Goal: Task Accomplishment & Management: Manage account settings

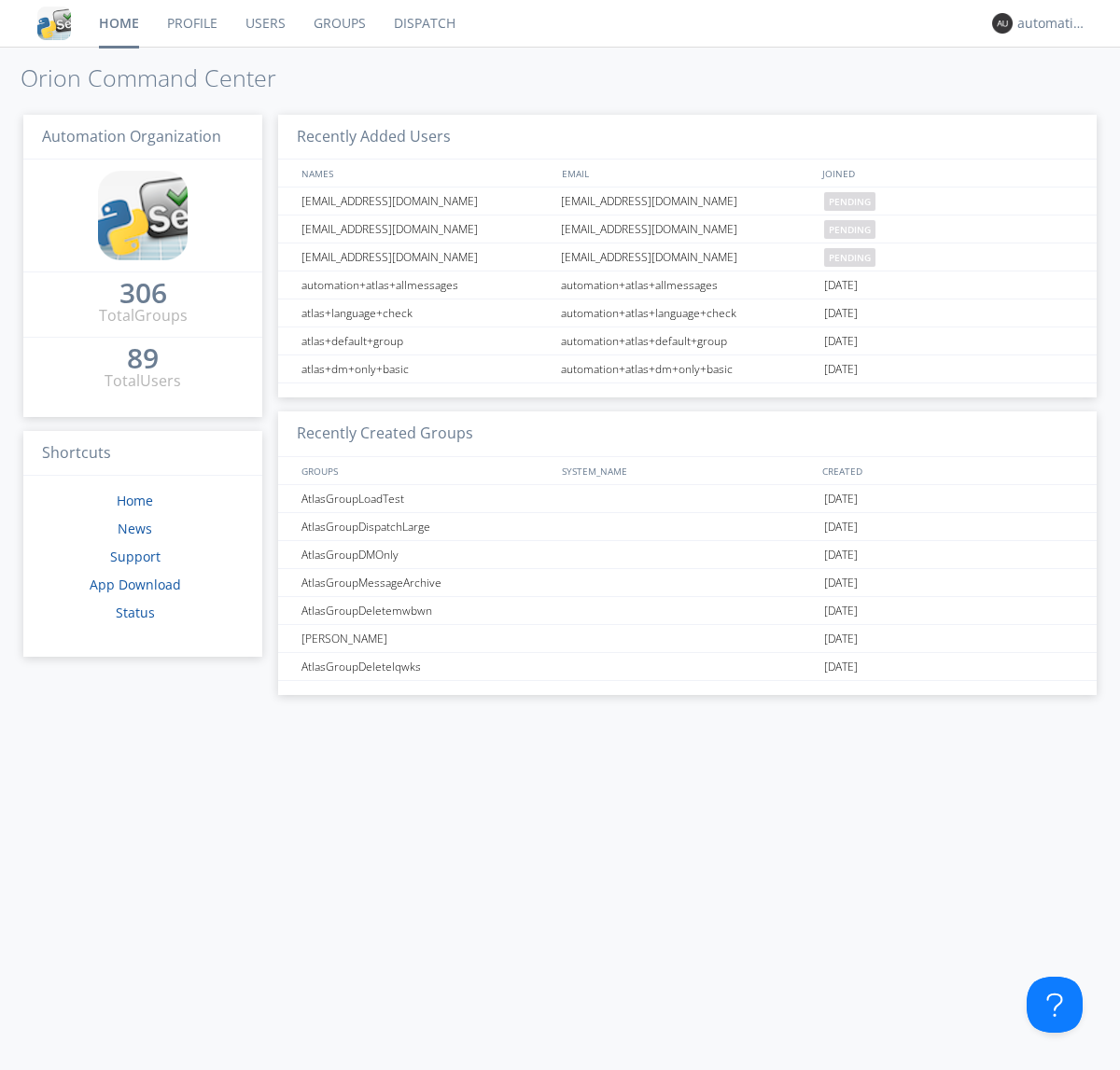
click at [423, 23] on link "Dispatch" at bounding box center [424, 23] width 90 height 47
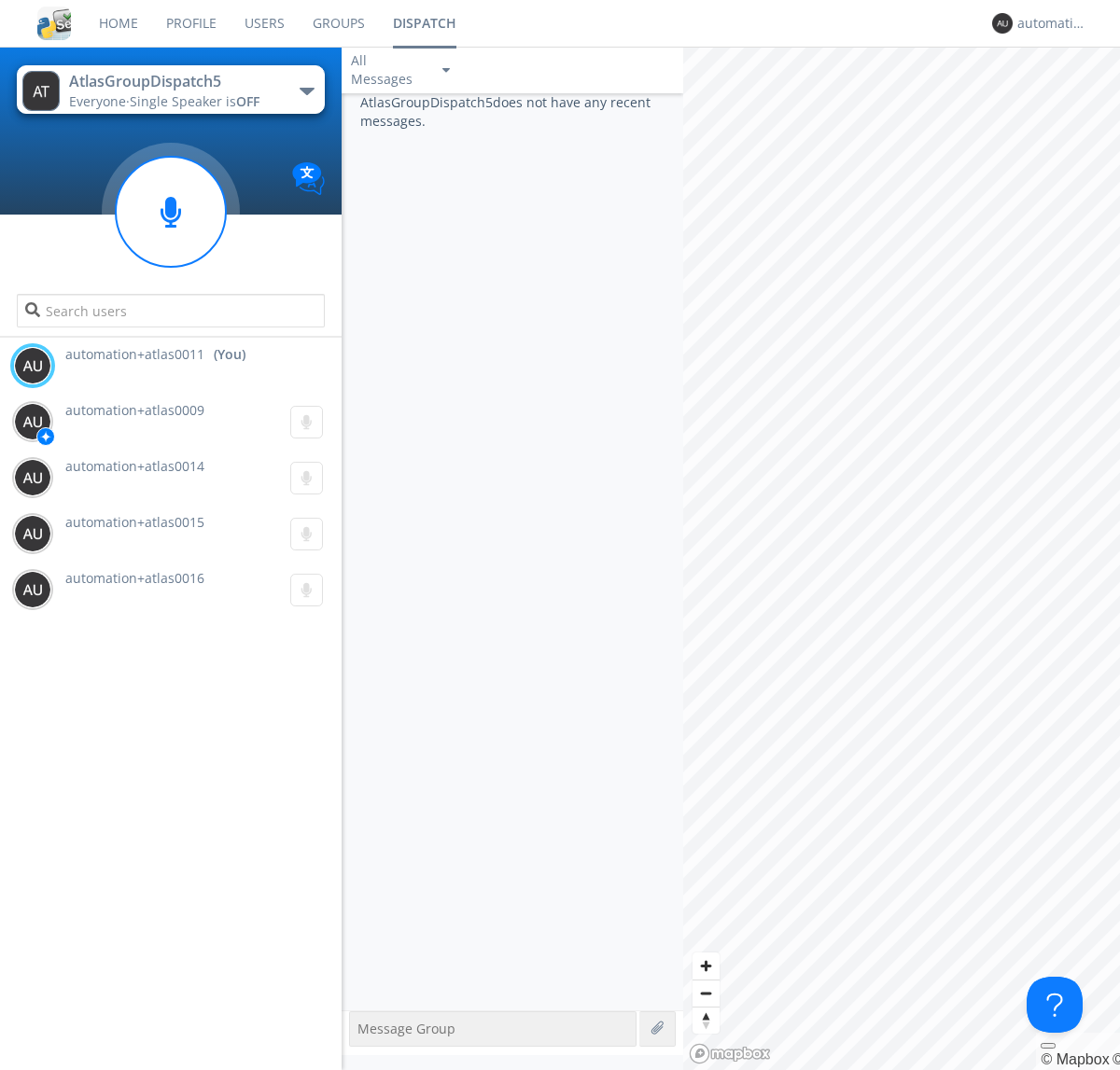
click at [306, 91] on div "button" at bounding box center [307, 92] width 15 height 7
click at [0, 0] on span "AtlasGroupDispatch6" at bounding box center [0, 0] width 0 height 0
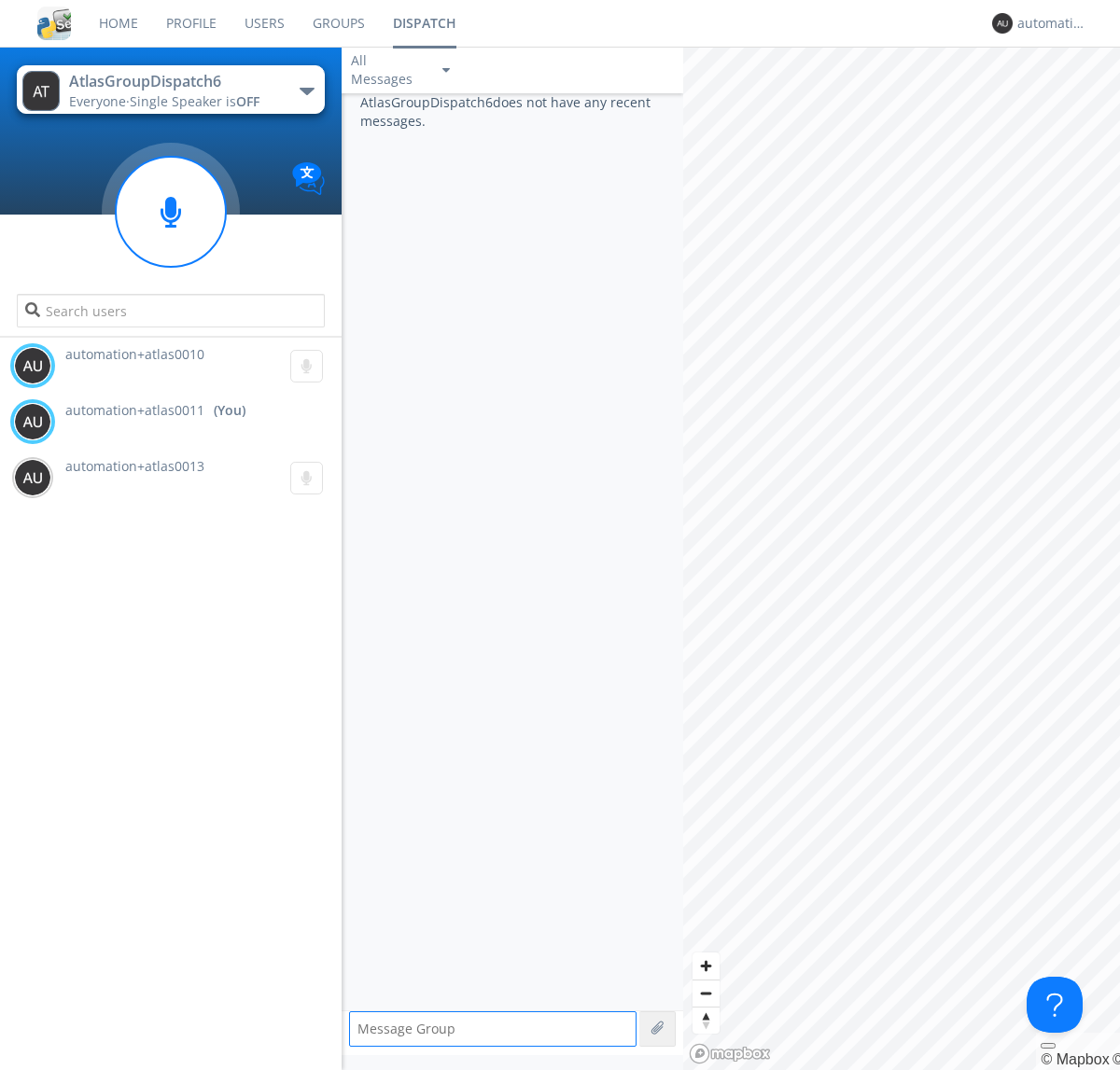
click at [306, 91] on div "button" at bounding box center [307, 92] width 15 height 7
click at [0, 0] on span "AtlasGroupDispatch5" at bounding box center [0, 0] width 0 height 0
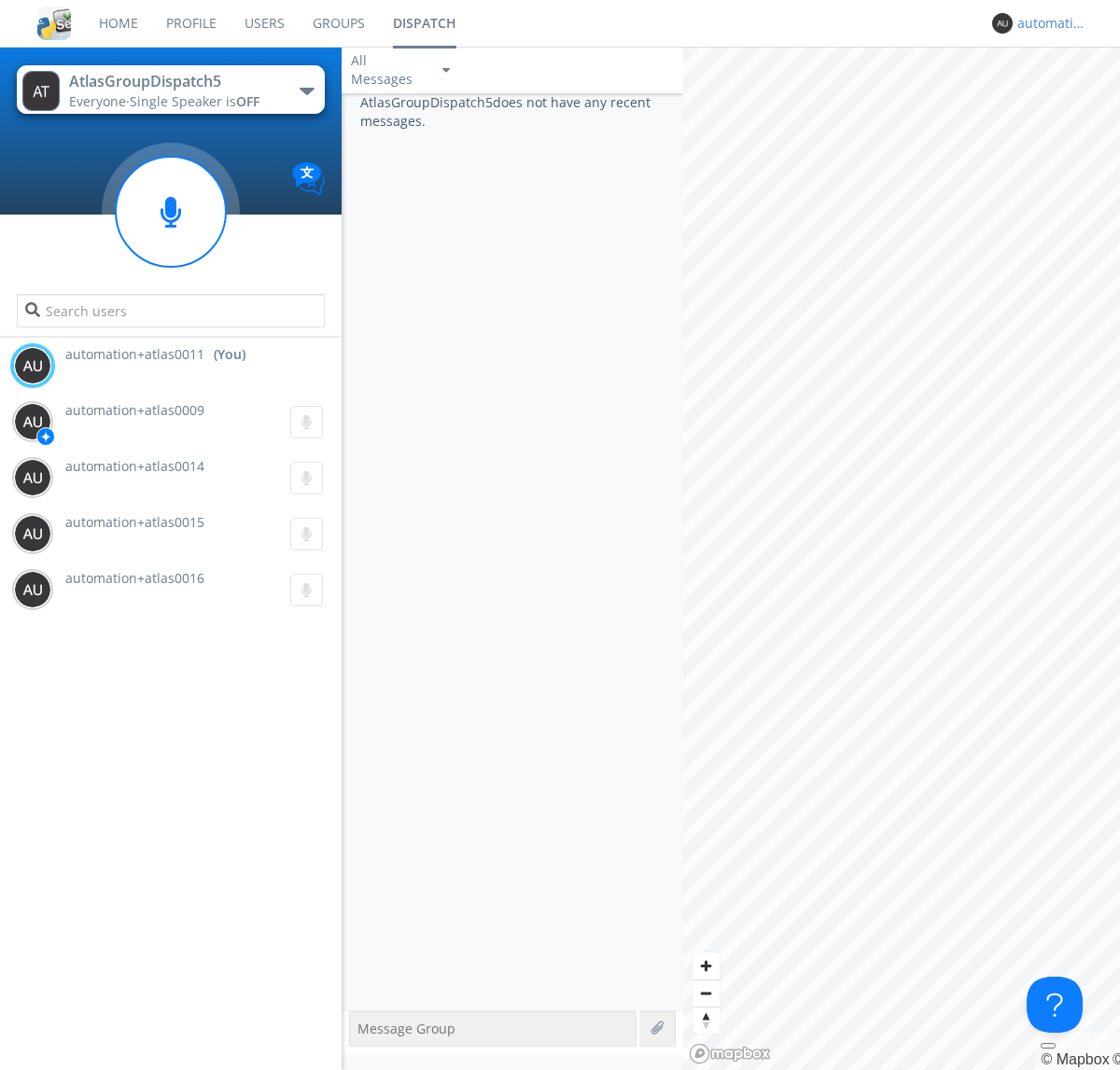
click at [1047, 23] on div "automation+atlas0011" at bounding box center [1052, 23] width 70 height 19
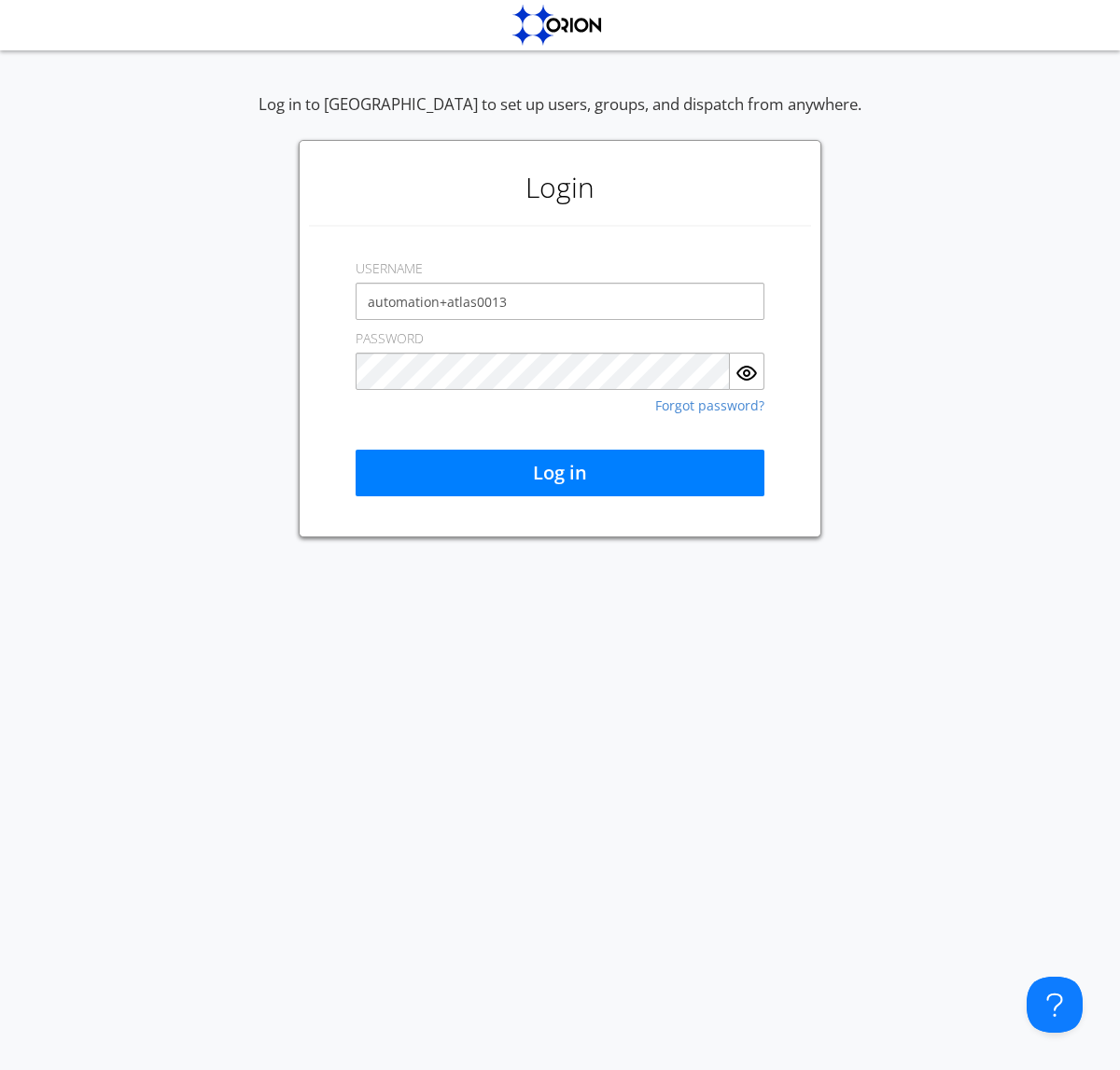
type input "automation+atlas0013"
click at [560, 473] on button "Log in" at bounding box center [559, 473] width 409 height 47
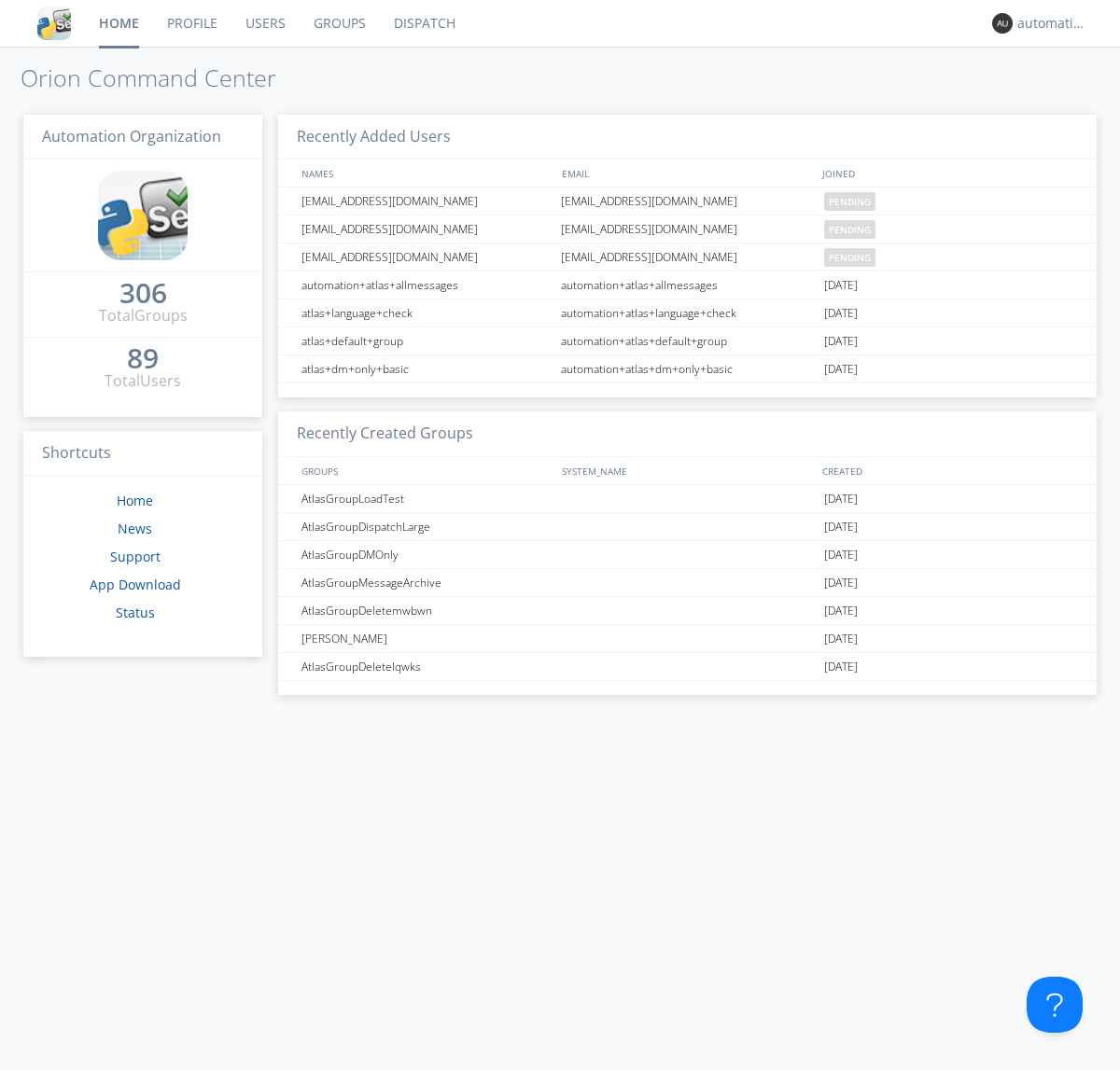
click at [423, 23] on link "Dispatch" at bounding box center [424, 23] width 90 height 47
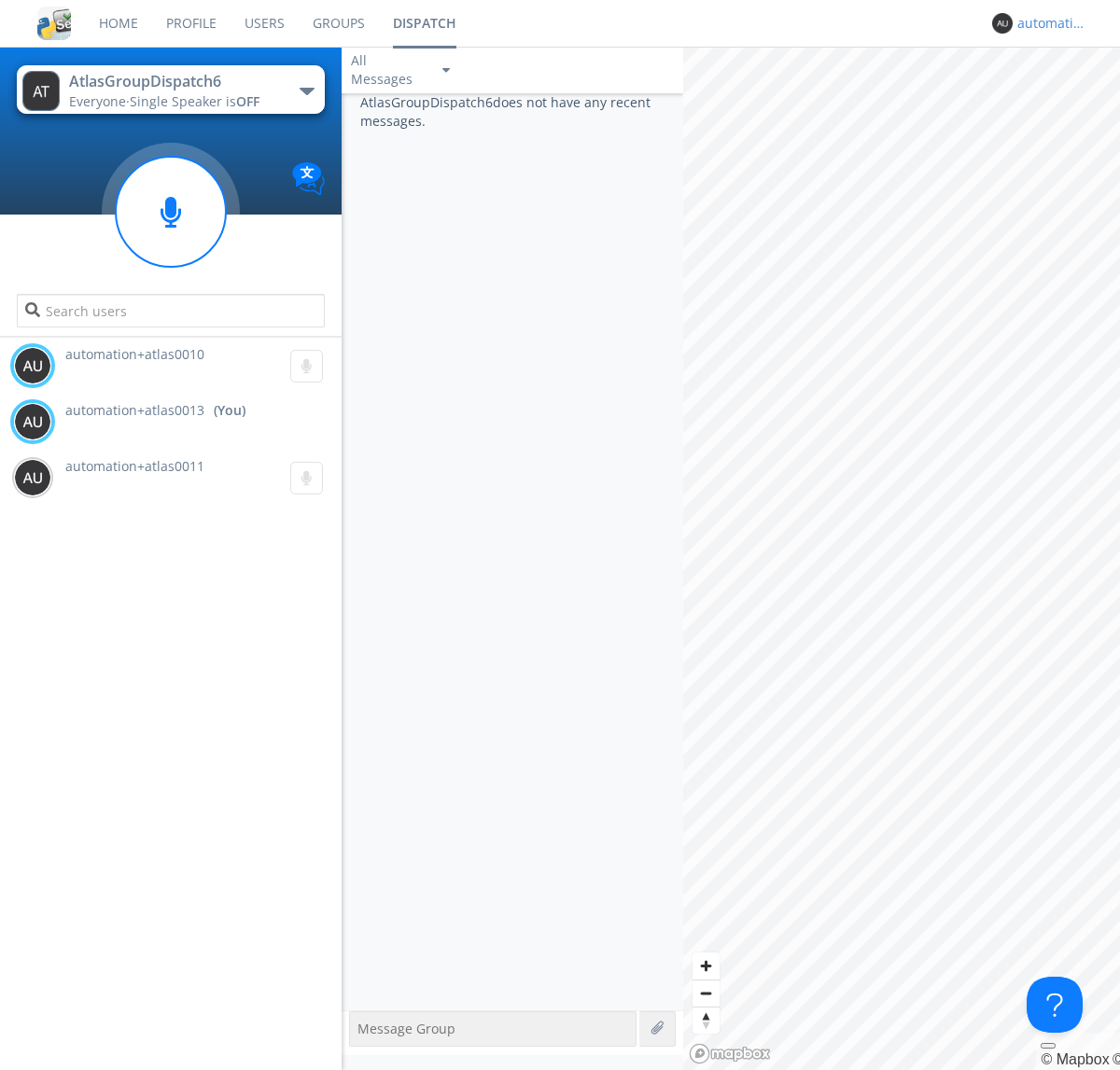
click at [1047, 23] on div "automation+atlas0013" at bounding box center [1052, 23] width 70 height 19
